Goal: Task Accomplishment & Management: Complete application form

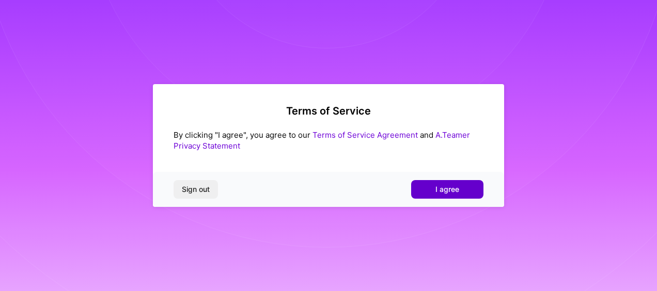
click at [461, 181] on button "I agree" at bounding box center [447, 189] width 72 height 19
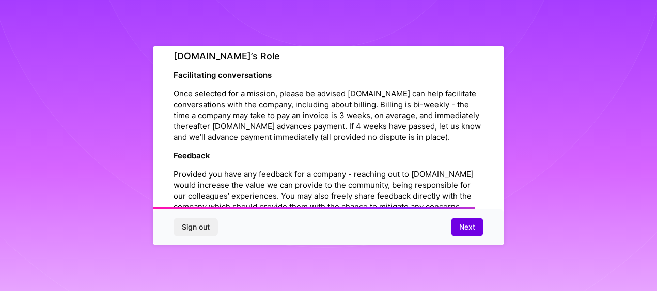
scroll to position [1265, 0]
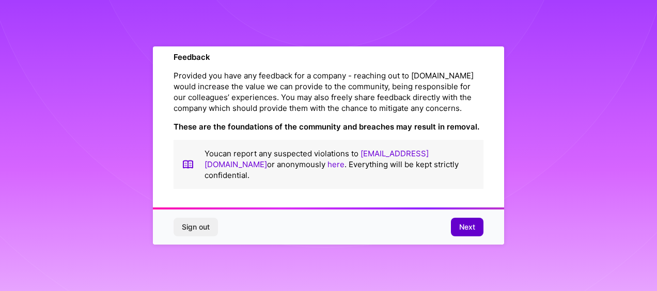
click at [473, 227] on span "Next" at bounding box center [467, 227] width 16 height 10
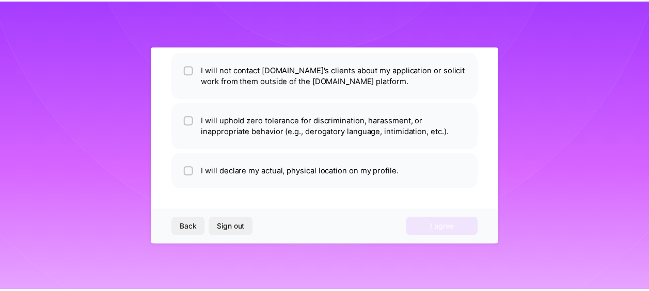
scroll to position [81, 0]
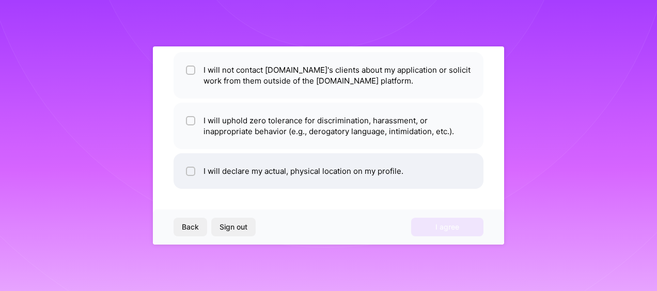
click at [344, 173] on li "I will declare my actual, physical location on my profile." at bounding box center [328, 171] width 310 height 36
checkbox input "true"
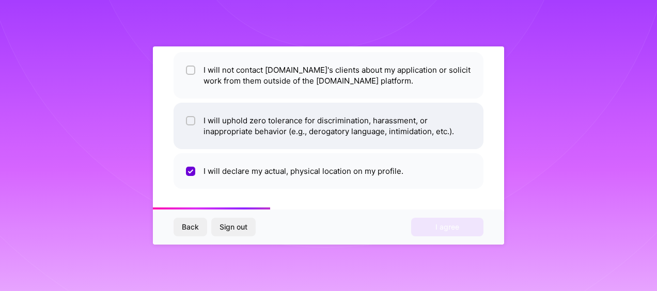
click at [371, 121] on li "I will uphold zero tolerance for discrimination, harassment, or inappropriate b…" at bounding box center [328, 126] width 310 height 46
checkbox input "true"
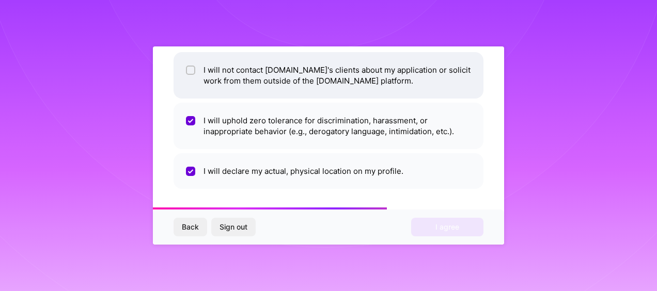
click at [385, 93] on li "I will not contact [DOMAIN_NAME]'s clients about my application or solicit work…" at bounding box center [328, 75] width 310 height 46
checkbox input "true"
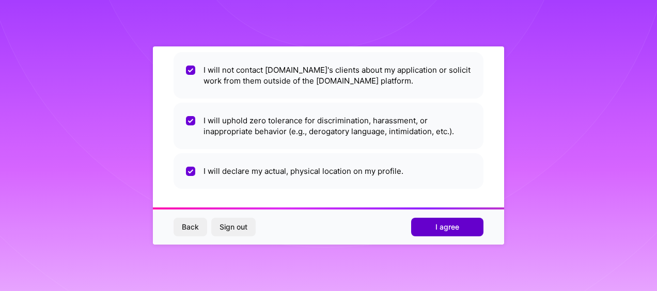
click at [439, 228] on span "I agree" at bounding box center [447, 227] width 24 height 10
